Goal: Navigation & Orientation: Go to known website

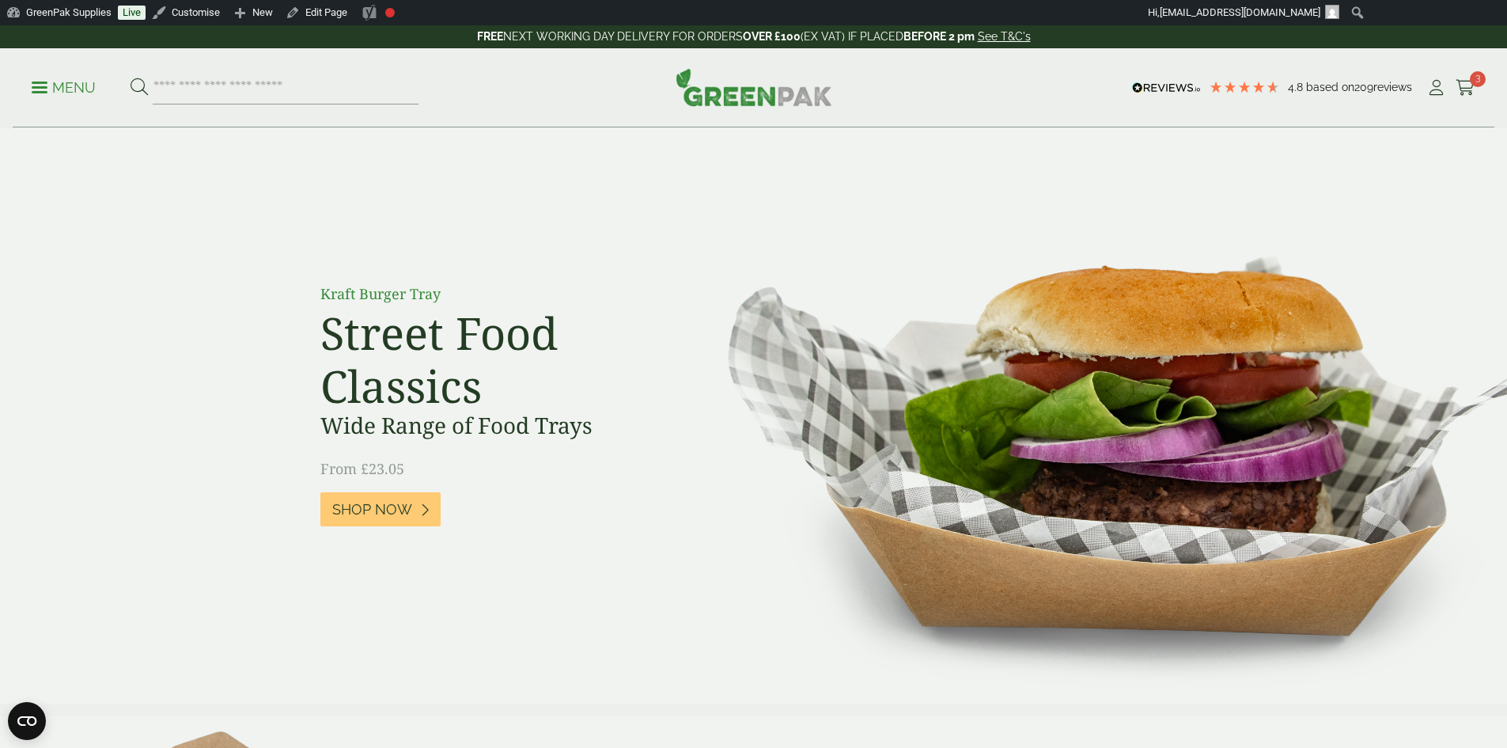
click at [743, 92] on img at bounding box center [754, 87] width 157 height 38
click at [59, 13] on link "GreenPak Supplies" at bounding box center [59, 12] width 118 height 25
